Goal: Task Accomplishment & Management: Use online tool/utility

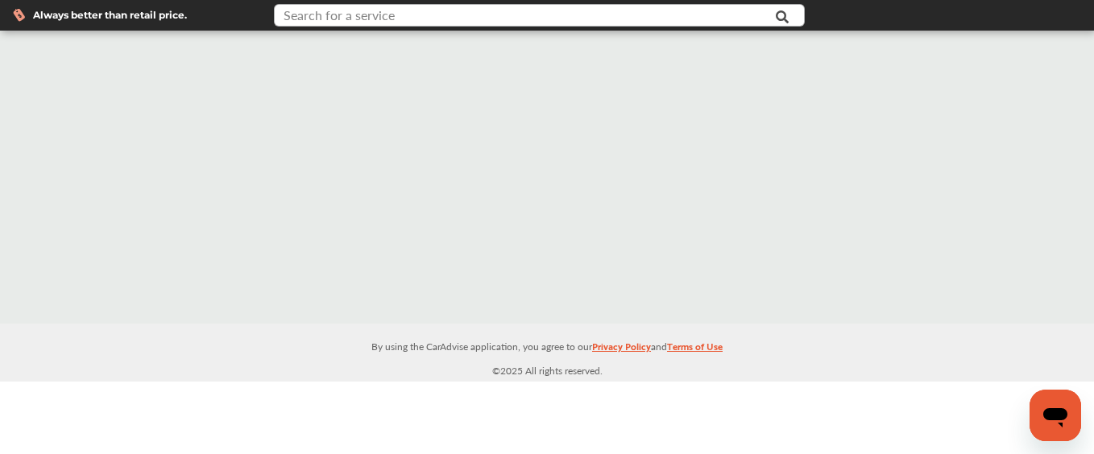
click at [446, 16] on input "text" at bounding box center [521, 17] width 490 height 25
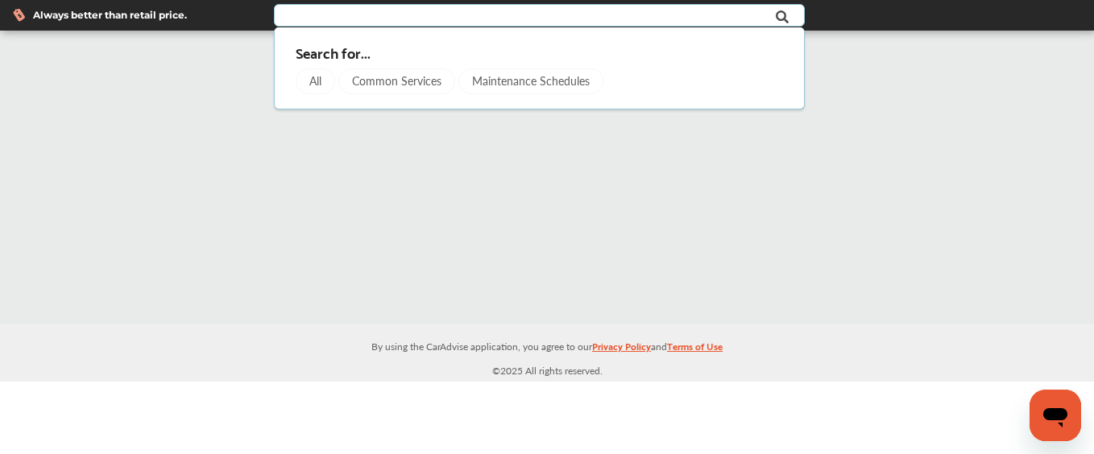
click at [317, 85] on div "All" at bounding box center [315, 81] width 39 height 26
